Goal: Task Accomplishment & Management: Use online tool/utility

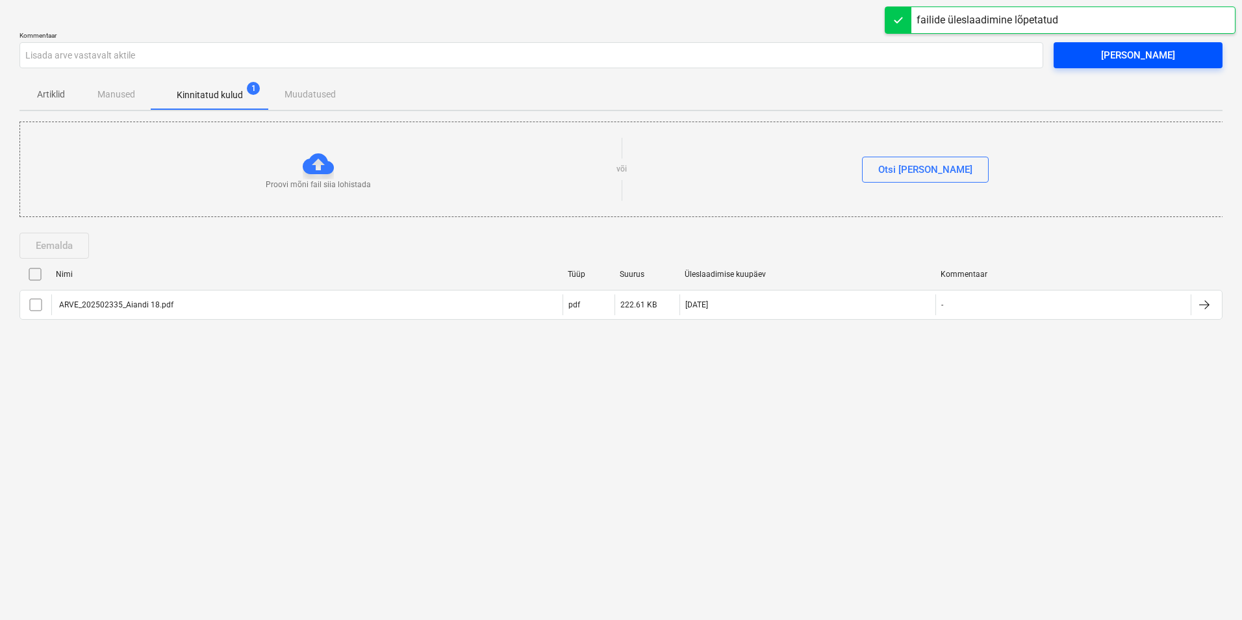
click at [1136, 51] on div "[PERSON_NAME]" at bounding box center [1138, 55] width 74 height 17
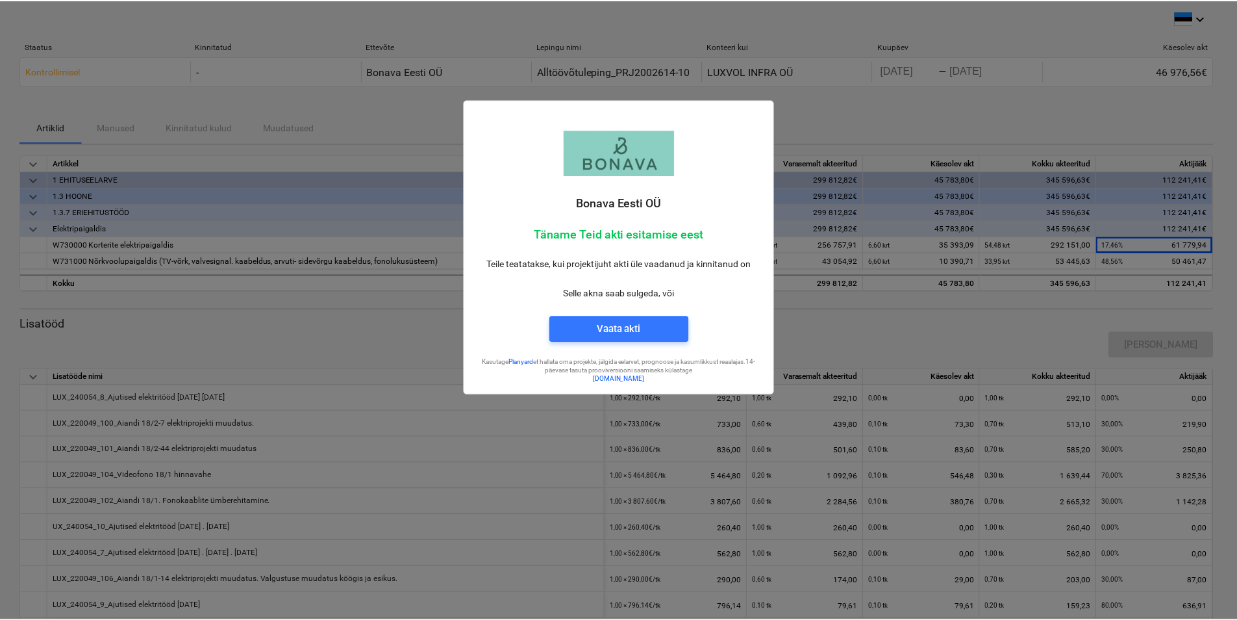
scroll to position [51, 0]
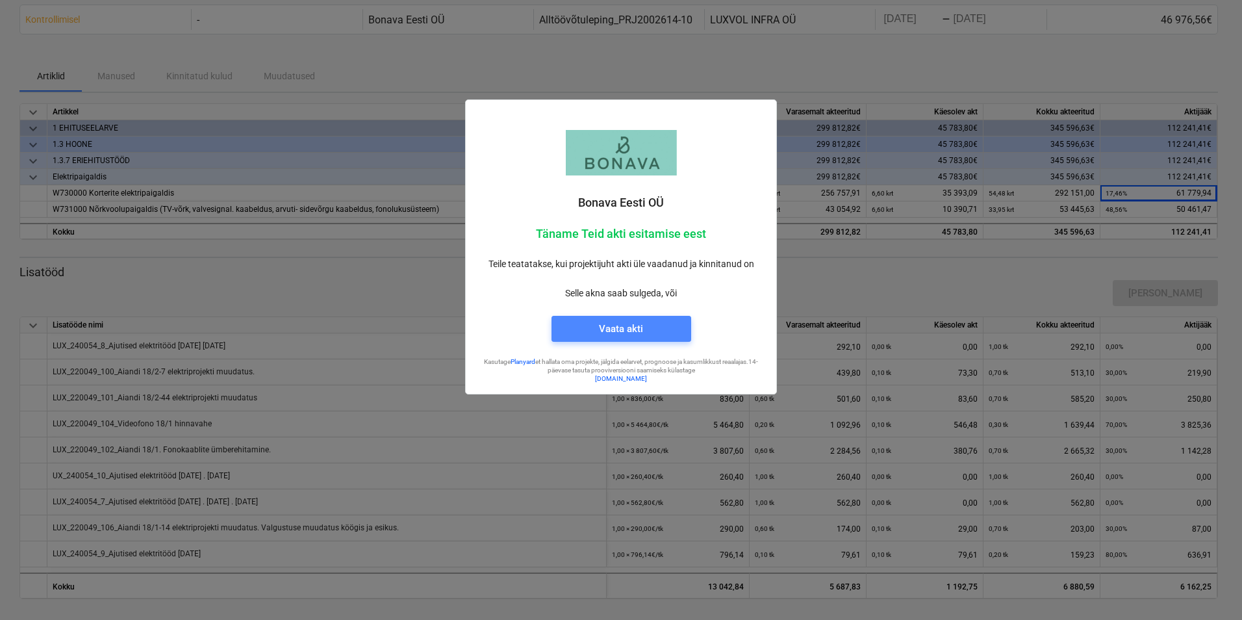
click at [644, 331] on span "Vaata akti" at bounding box center [621, 328] width 108 height 17
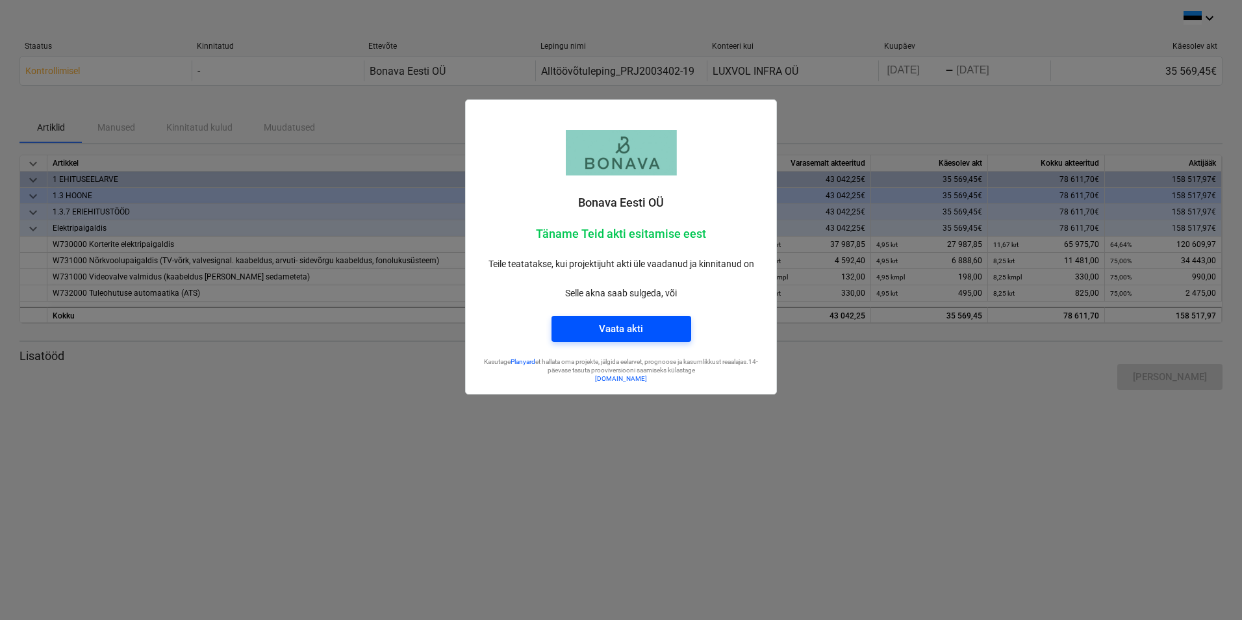
click at [662, 323] on span "Vaata akti" at bounding box center [621, 328] width 108 height 17
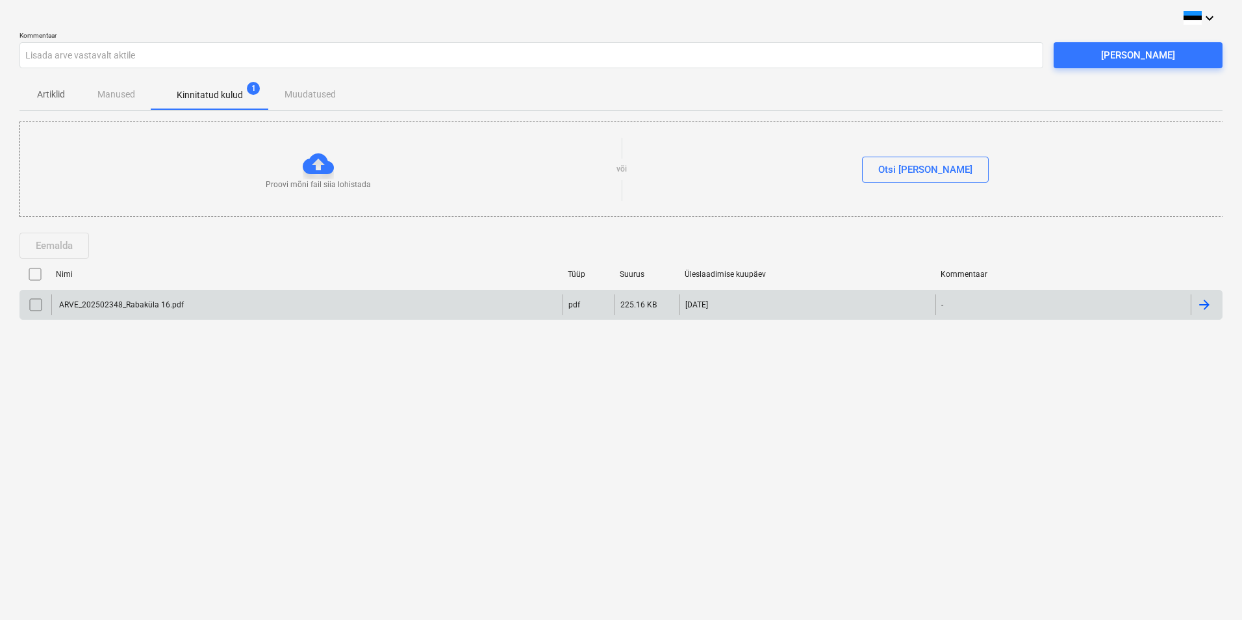
click at [27, 309] on input "checkbox" at bounding box center [35, 304] width 21 height 21
click at [1132, 62] on div "Saada arve" at bounding box center [1138, 55] width 74 height 17
